Goal: Task Accomplishment & Management: Complete application form

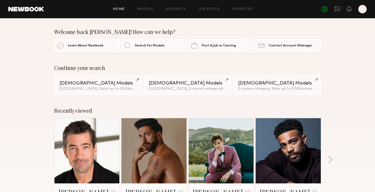
click at [208, 6] on div "Home Models Requests Job Posts Favorites Sign Out No fees up to $5,000 Y" at bounding box center [205, 9] width 322 height 8
click at [208, 9] on link "Job Posts" at bounding box center [209, 9] width 22 height 3
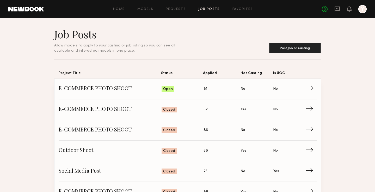
click at [208, 89] on span "Applied: 81" at bounding box center [221, 89] width 37 height 8
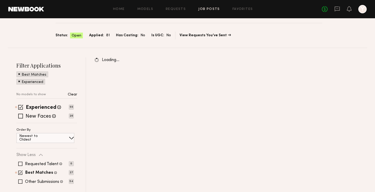
scroll to position [48, 0]
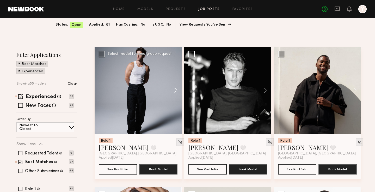
click at [173, 91] on button at bounding box center [173, 90] width 17 height 87
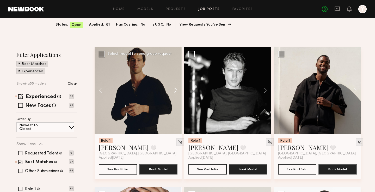
click at [175, 90] on button at bounding box center [173, 90] width 17 height 87
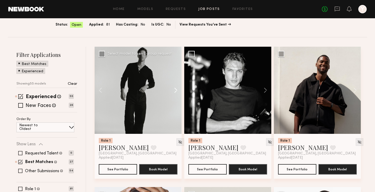
click at [175, 90] on button at bounding box center [173, 90] width 17 height 87
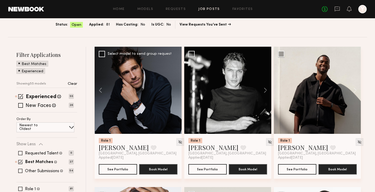
click at [175, 90] on div at bounding box center [137, 90] width 87 height 87
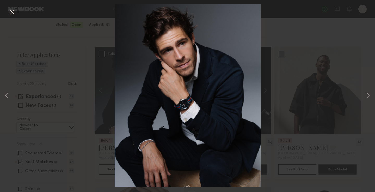
click at [301, 60] on div "4 of 4" at bounding box center [187, 96] width 375 height 192
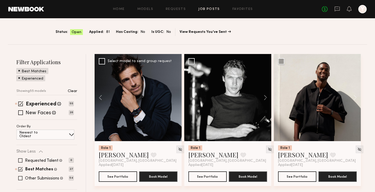
scroll to position [40, 0]
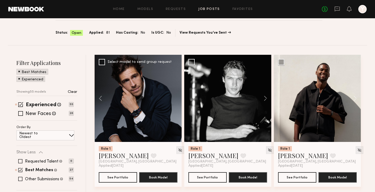
click at [138, 87] on div at bounding box center [137, 98] width 87 height 87
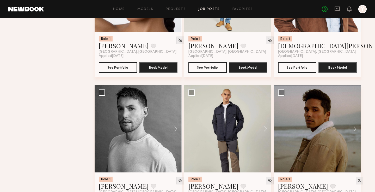
scroll to position [299, 0]
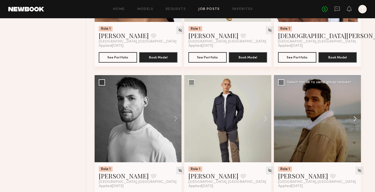
click at [356, 119] on button at bounding box center [352, 118] width 17 height 87
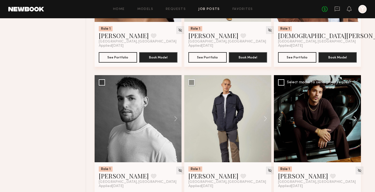
click at [356, 119] on button at bounding box center [352, 118] width 17 height 87
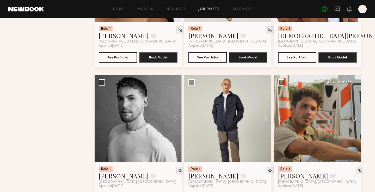
click at [356, 119] on button at bounding box center [352, 118] width 17 height 87
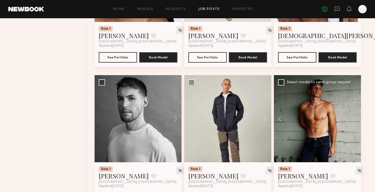
click at [356, 119] on div at bounding box center [317, 118] width 87 height 87
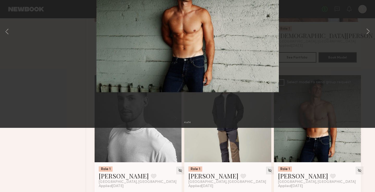
click at [363, 95] on div "4 of 4" at bounding box center [187, 96] width 375 height 192
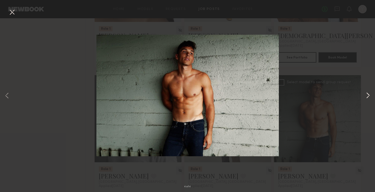
click at [366, 95] on button at bounding box center [367, 95] width 6 height 153
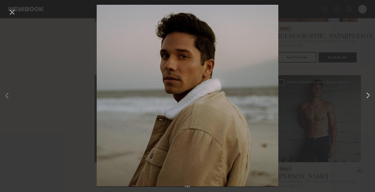
click at [366, 95] on button at bounding box center [367, 95] width 6 height 153
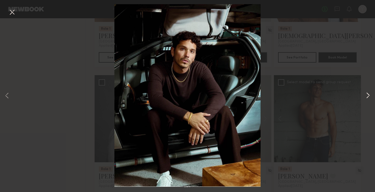
click at [366, 95] on button at bounding box center [367, 95] width 6 height 153
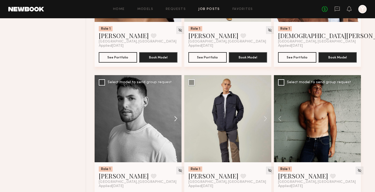
click at [174, 116] on button at bounding box center [173, 118] width 17 height 87
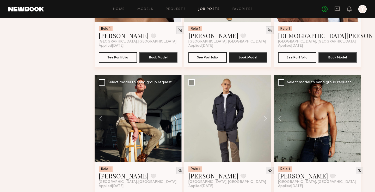
click at [174, 116] on button at bounding box center [173, 118] width 17 height 87
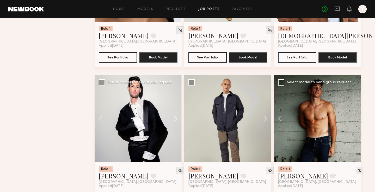
click at [174, 116] on button at bounding box center [173, 118] width 17 height 87
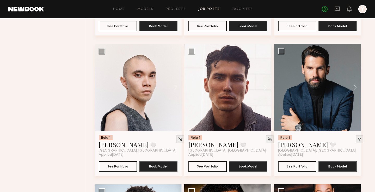
scroll to position [481, 0]
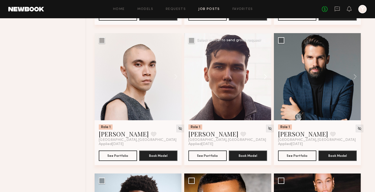
click at [265, 80] on button at bounding box center [262, 76] width 17 height 87
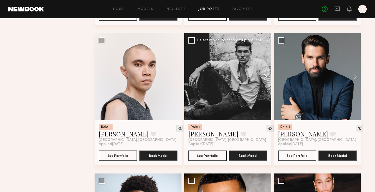
click at [265, 80] on button at bounding box center [262, 76] width 17 height 87
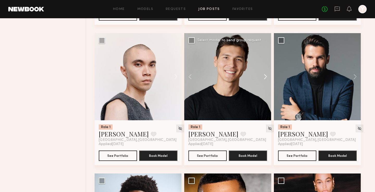
click at [265, 80] on button at bounding box center [262, 76] width 17 height 87
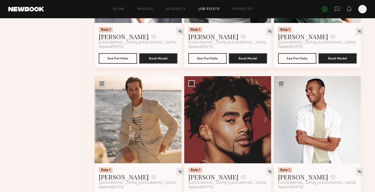
scroll to position [874, 0]
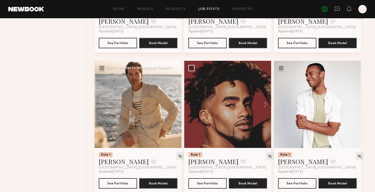
click at [179, 106] on button at bounding box center [173, 104] width 17 height 87
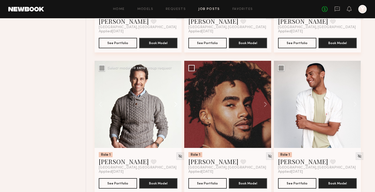
click at [179, 106] on button at bounding box center [173, 104] width 17 height 87
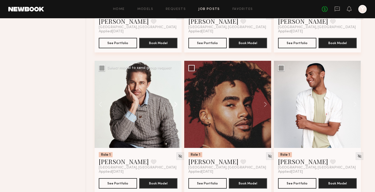
click at [179, 106] on button at bounding box center [173, 104] width 17 height 87
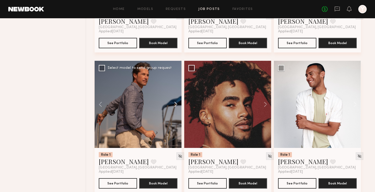
click at [179, 106] on button at bounding box center [173, 104] width 17 height 87
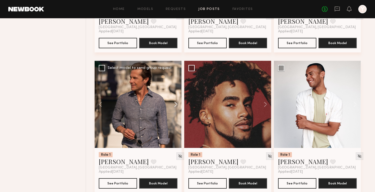
click at [179, 106] on button at bounding box center [173, 104] width 17 height 87
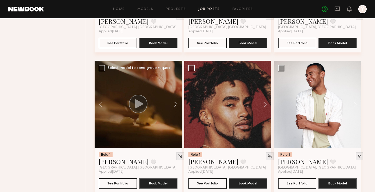
click at [179, 106] on button at bounding box center [173, 104] width 17 height 87
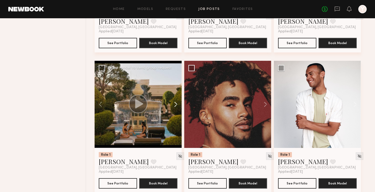
click at [179, 106] on button at bounding box center [173, 104] width 17 height 87
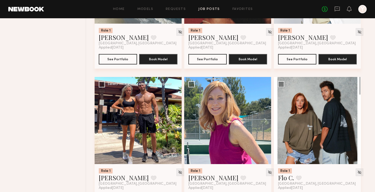
scroll to position [1019, 0]
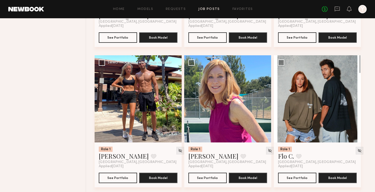
click at [176, 99] on button at bounding box center [173, 98] width 17 height 87
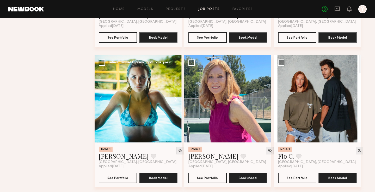
click at [176, 99] on button at bounding box center [173, 98] width 17 height 87
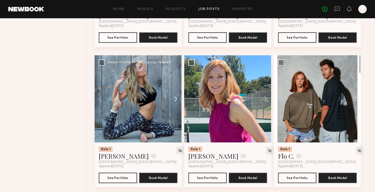
click at [176, 99] on button at bounding box center [173, 98] width 17 height 87
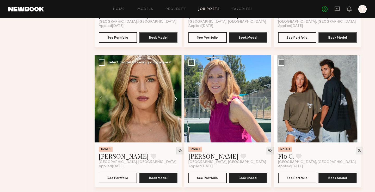
click at [176, 99] on button at bounding box center [173, 98] width 17 height 87
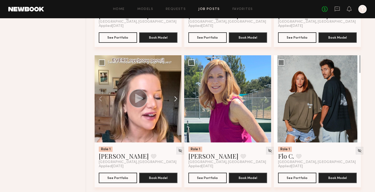
click at [176, 99] on button at bounding box center [173, 98] width 17 height 87
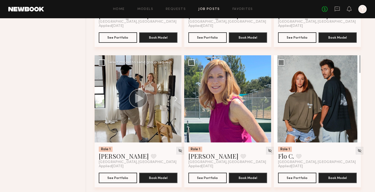
click at [176, 99] on button at bounding box center [173, 98] width 17 height 87
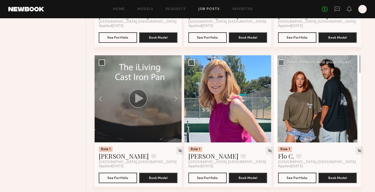
click at [357, 98] on button at bounding box center [352, 98] width 17 height 87
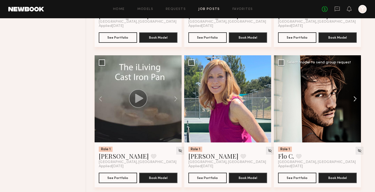
click at [357, 98] on button at bounding box center [352, 98] width 17 height 87
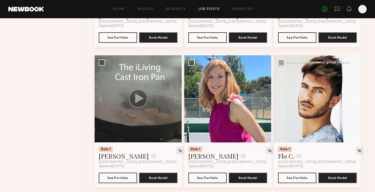
click at [357, 98] on button at bounding box center [352, 98] width 17 height 87
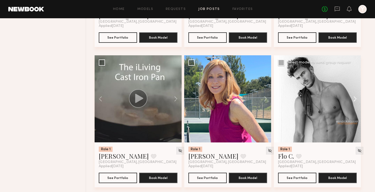
click at [357, 98] on button at bounding box center [352, 98] width 17 height 87
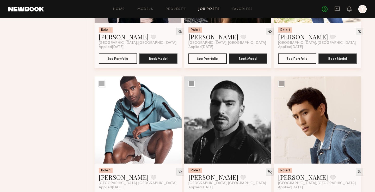
scroll to position [1296, 0]
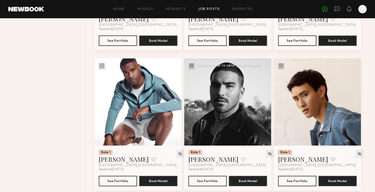
click at [264, 104] on button at bounding box center [262, 101] width 17 height 87
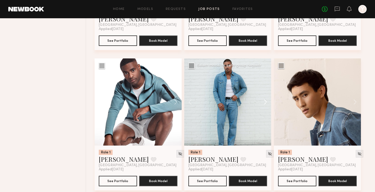
click at [264, 104] on button at bounding box center [262, 101] width 17 height 87
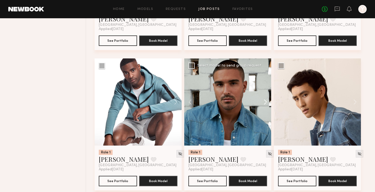
click at [264, 104] on button at bounding box center [262, 101] width 17 height 87
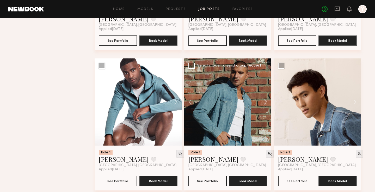
click at [264, 104] on button at bounding box center [262, 101] width 17 height 87
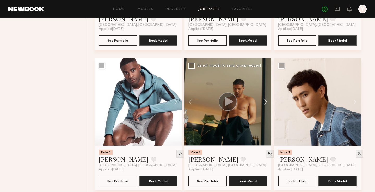
click at [264, 104] on button at bounding box center [262, 101] width 17 height 87
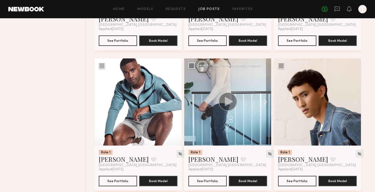
click at [264, 104] on button at bounding box center [262, 101] width 17 height 87
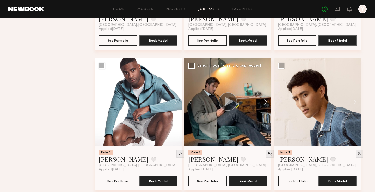
click at [264, 104] on button at bounding box center [262, 101] width 17 height 87
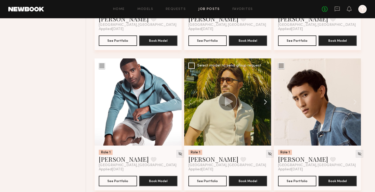
click at [264, 104] on button at bounding box center [262, 101] width 17 height 87
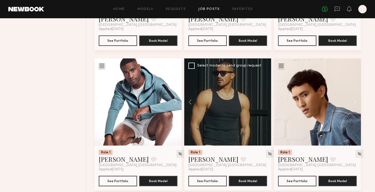
click at [264, 104] on div at bounding box center [227, 101] width 87 height 87
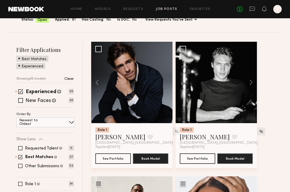
scroll to position [106, 0]
